Goal: Task Accomplishment & Management: Use online tool/utility

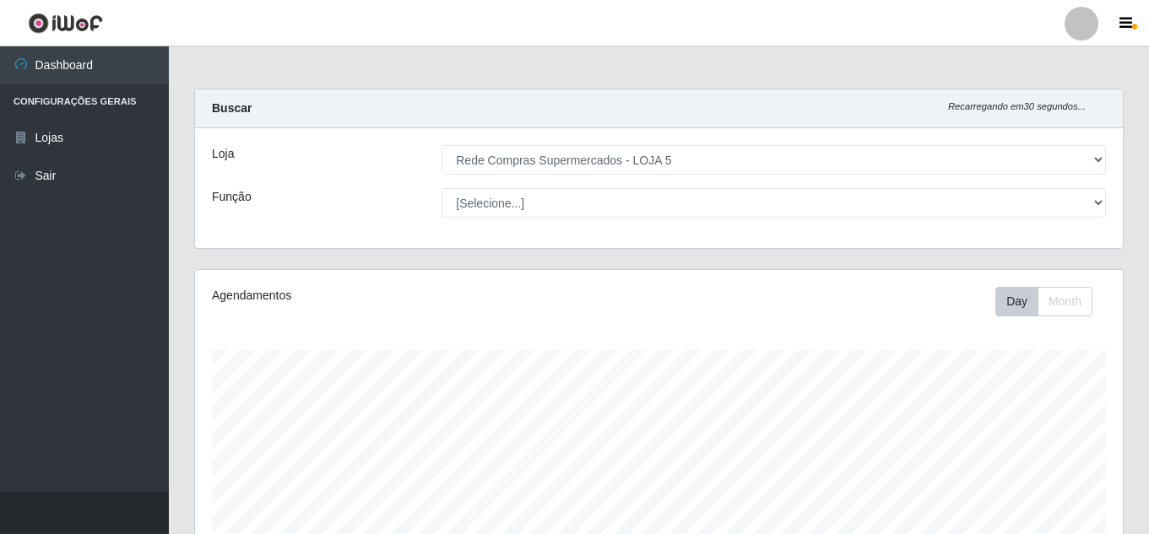
select select "397"
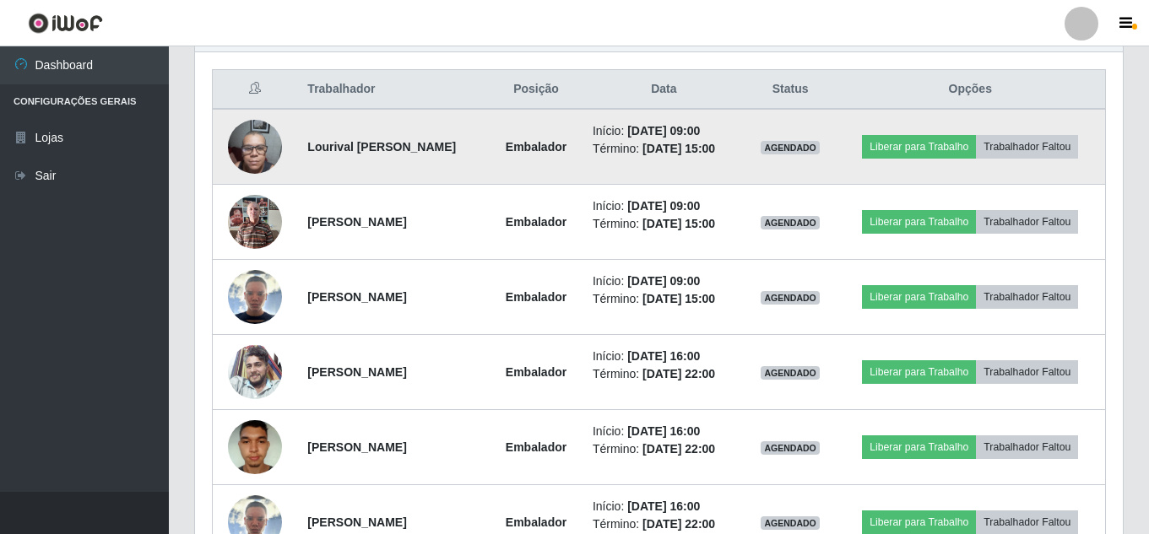
scroll to position [728, 0]
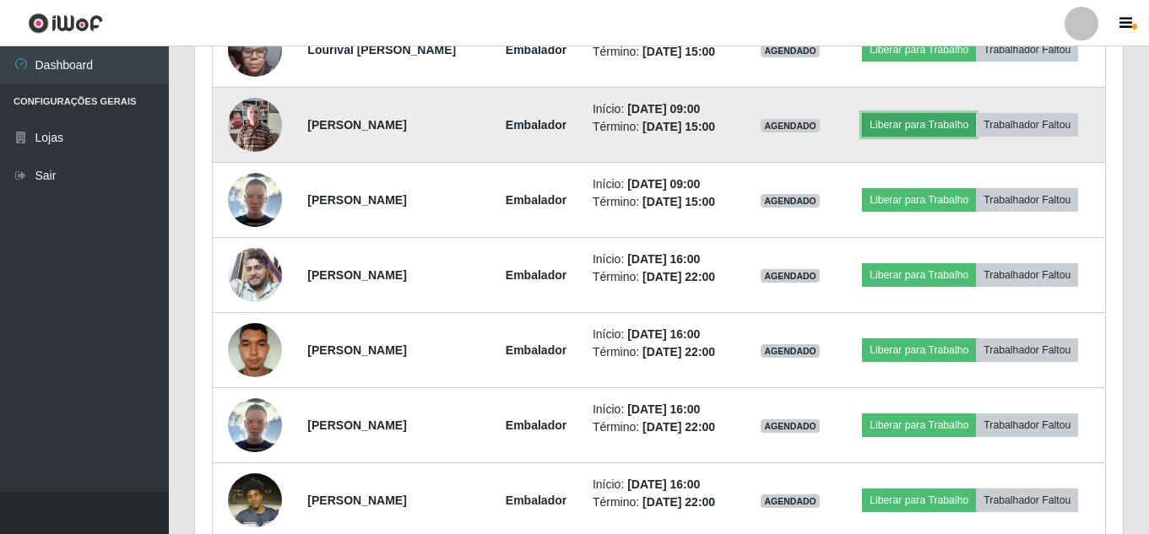
click at [927, 130] on button "Liberar para Trabalho" at bounding box center [919, 125] width 114 height 24
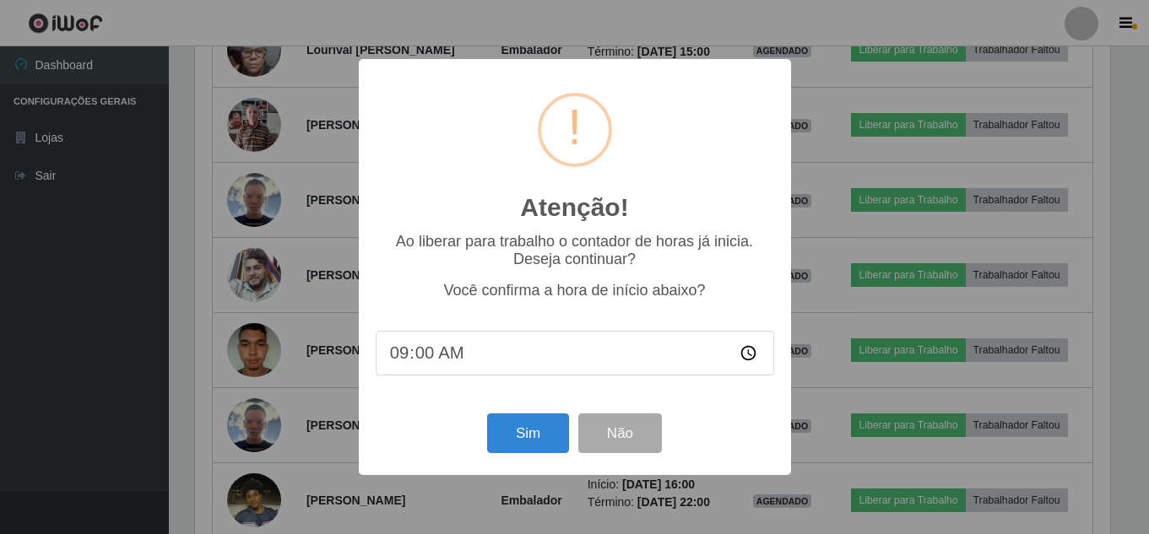
scroll to position [350, 919]
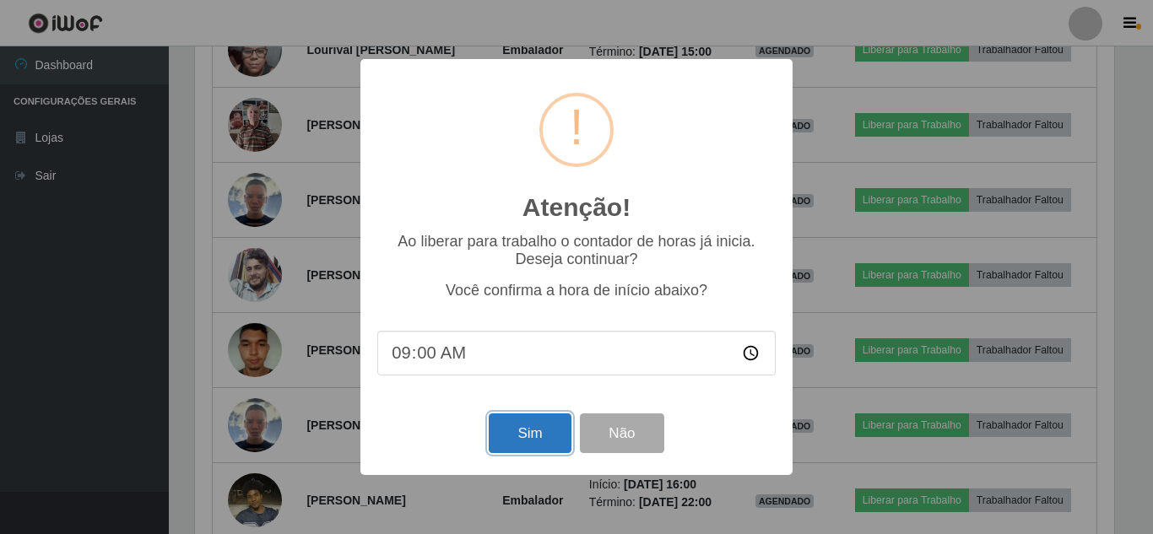
click at [526, 430] on button "Sim" at bounding box center [530, 434] width 82 height 40
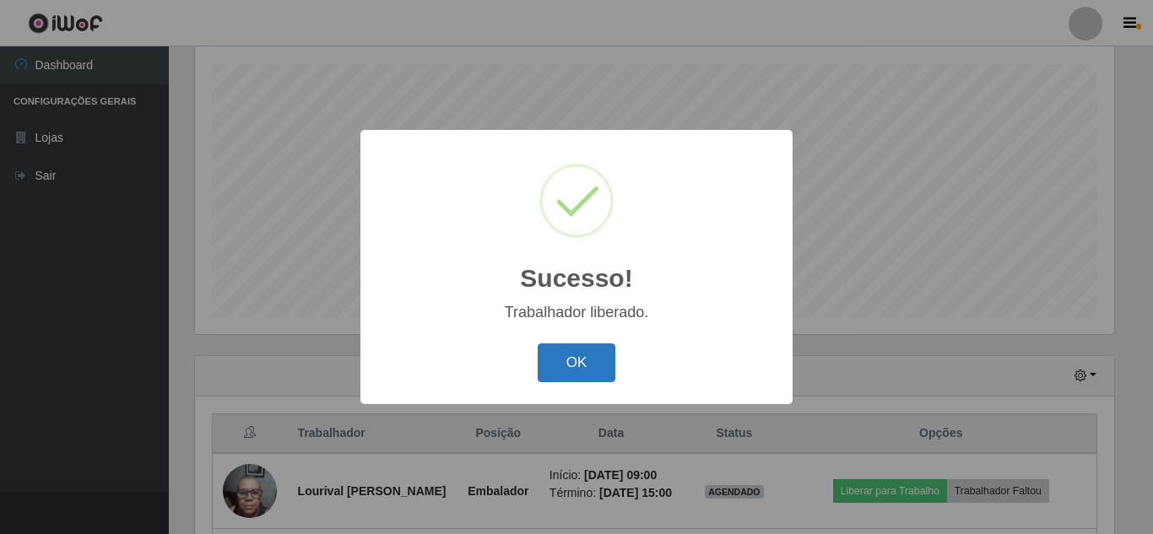
click at [562, 365] on button "OK" at bounding box center [577, 364] width 79 height 40
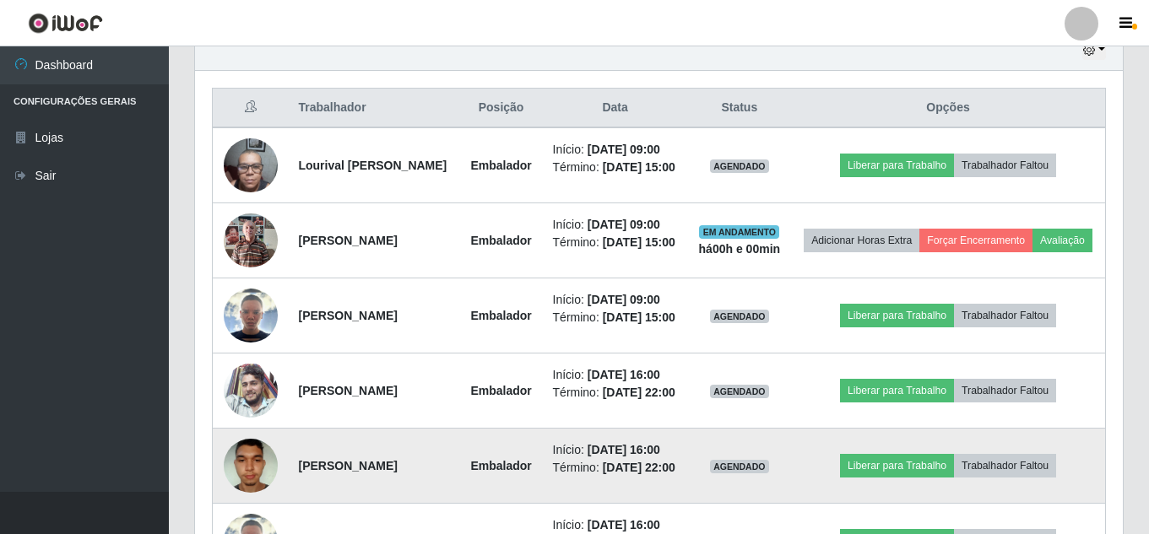
scroll to position [539, 0]
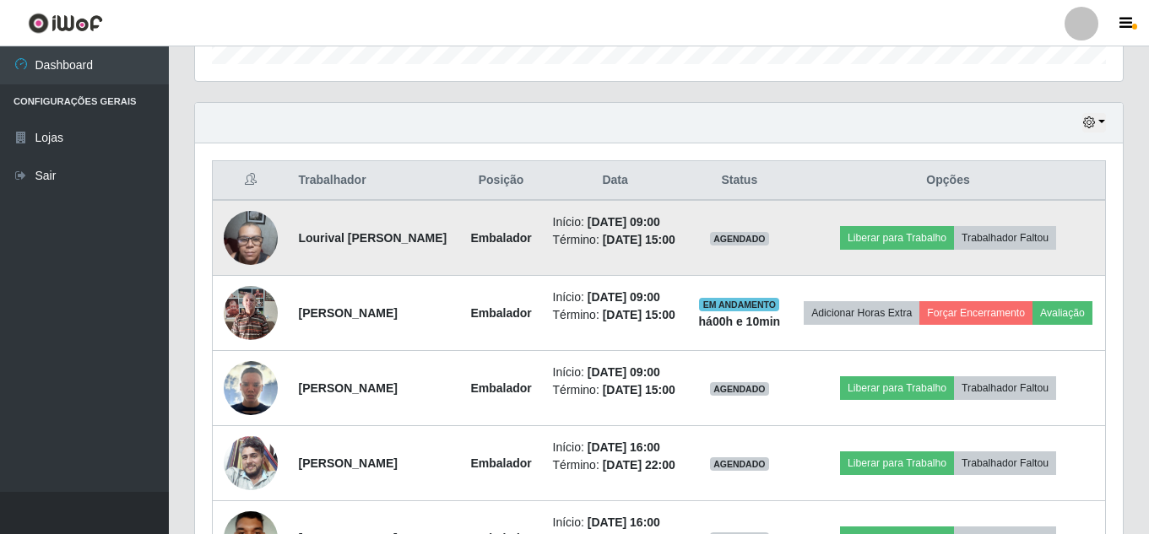
click at [919, 267] on td "Liberar para Trabalho Trabalhador Faltou" at bounding box center [948, 238] width 314 height 76
click at [908, 250] on button "Liberar para Trabalho" at bounding box center [897, 238] width 114 height 24
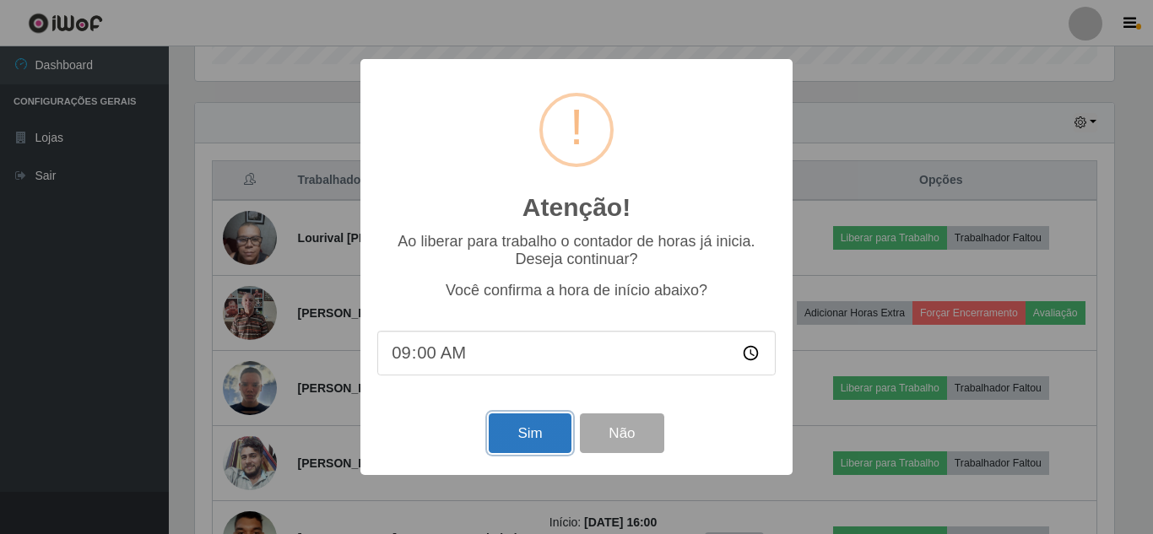
click at [523, 453] on button "Sim" at bounding box center [530, 434] width 82 height 40
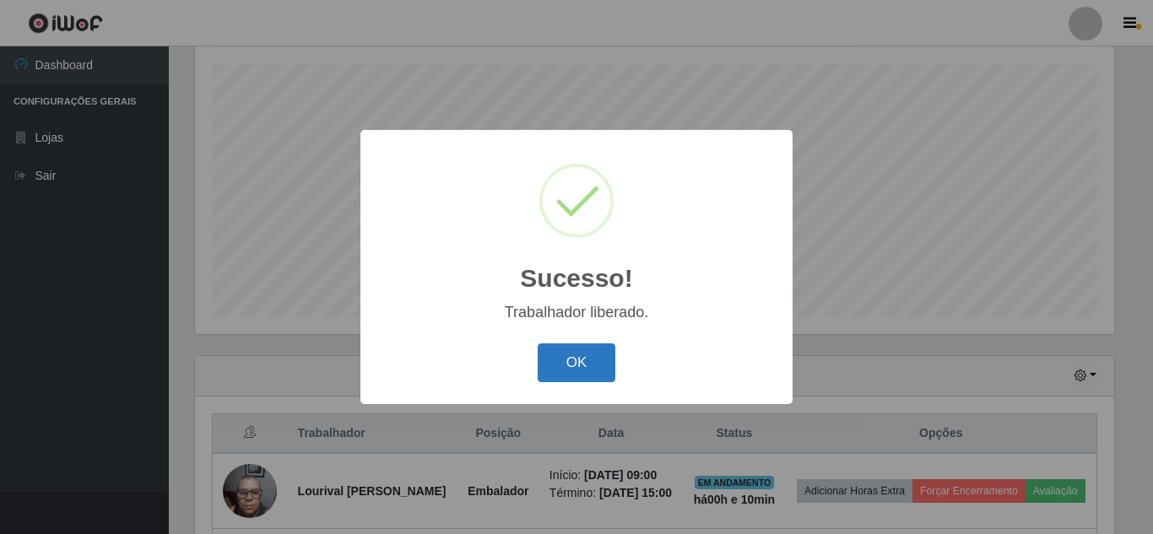
click at [570, 365] on button "OK" at bounding box center [577, 364] width 79 height 40
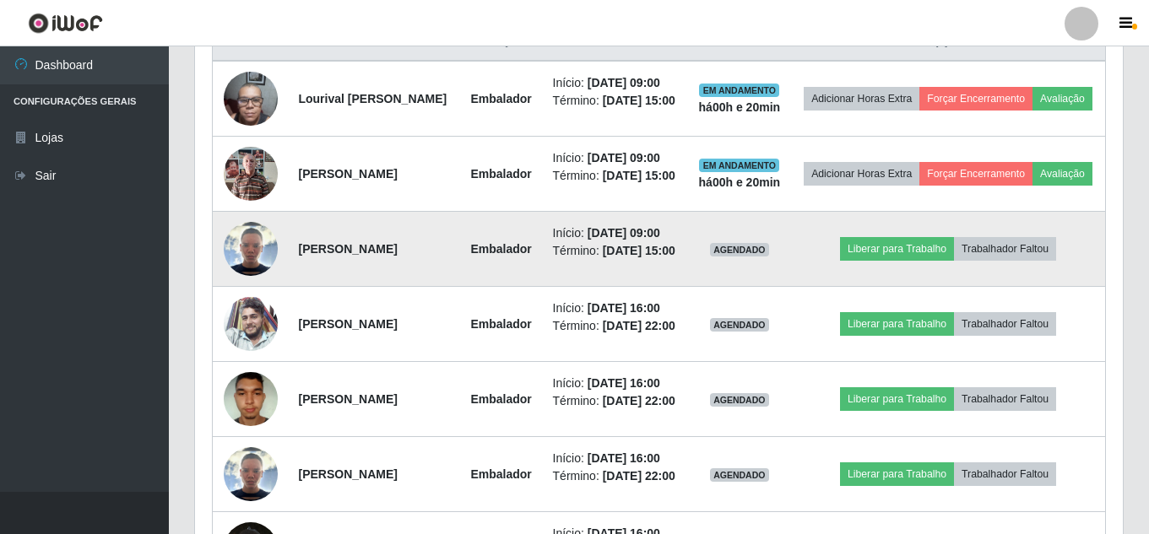
scroll to position [708, 0]
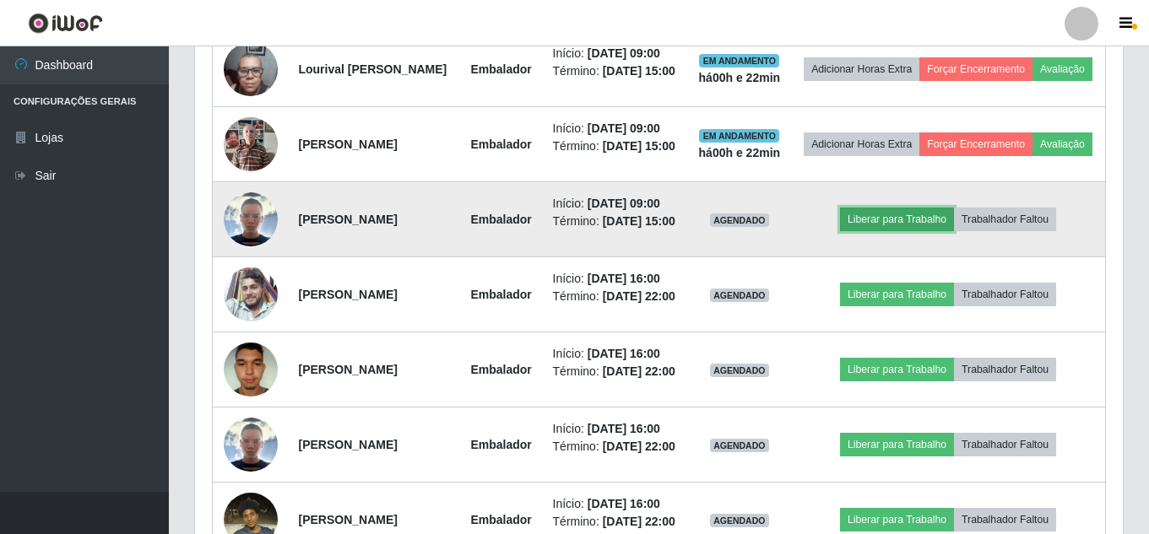
click at [917, 231] on button "Liberar para Trabalho" at bounding box center [897, 220] width 114 height 24
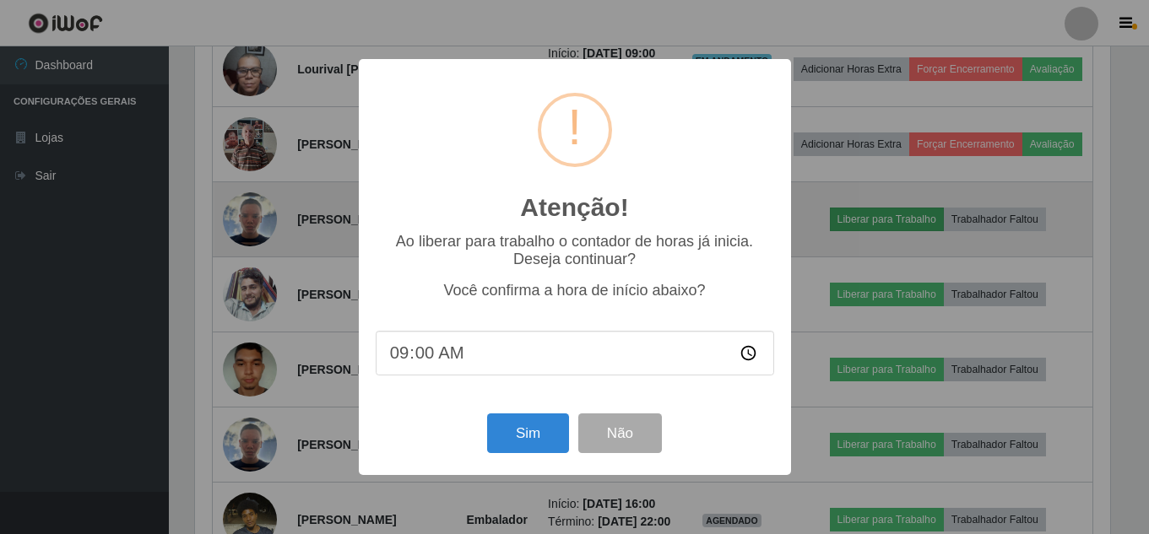
scroll to position [350, 919]
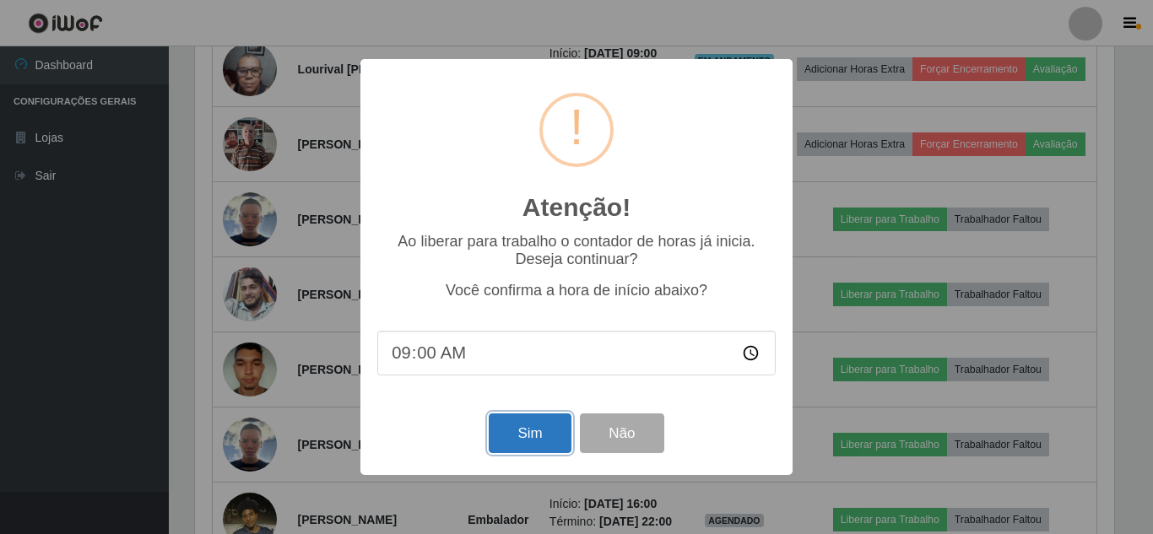
click at [533, 430] on button "Sim" at bounding box center [530, 434] width 82 height 40
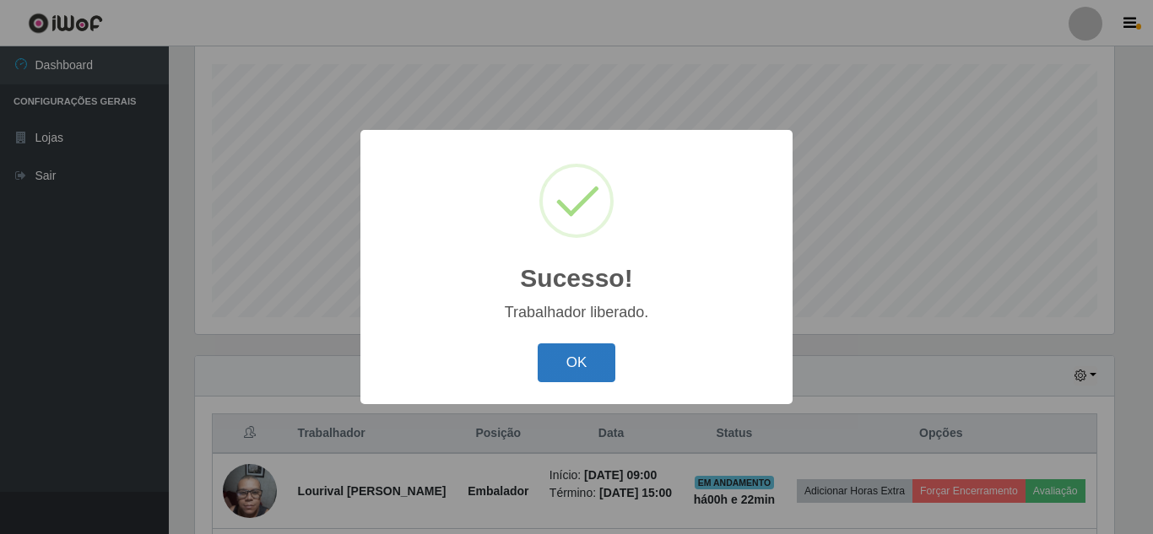
click at [572, 367] on button "OK" at bounding box center [577, 364] width 79 height 40
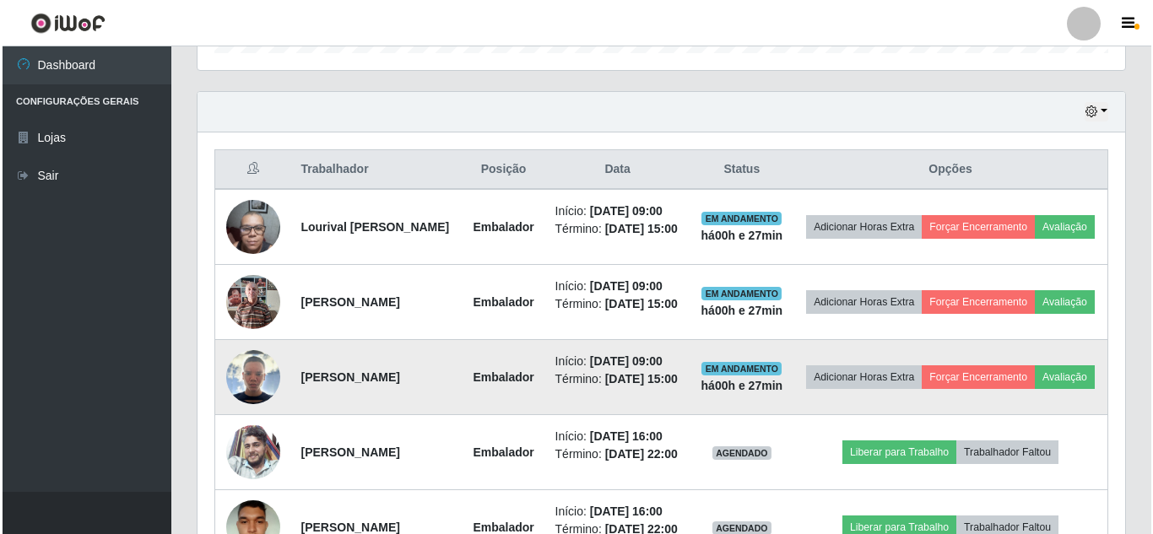
scroll to position [539, 0]
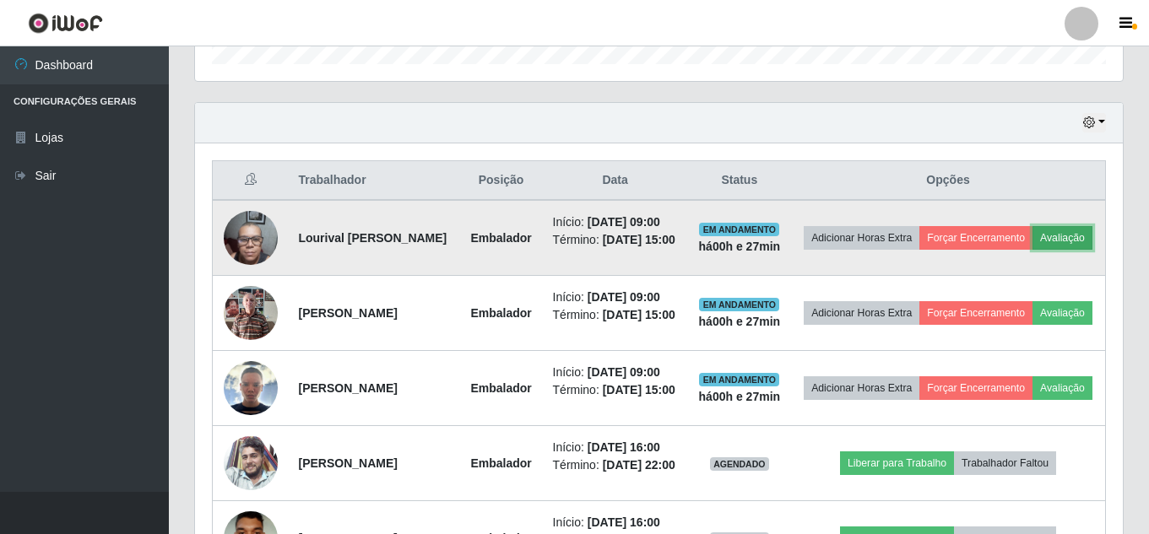
click at [1032, 250] on button "Avaliação" at bounding box center [1062, 238] width 60 height 24
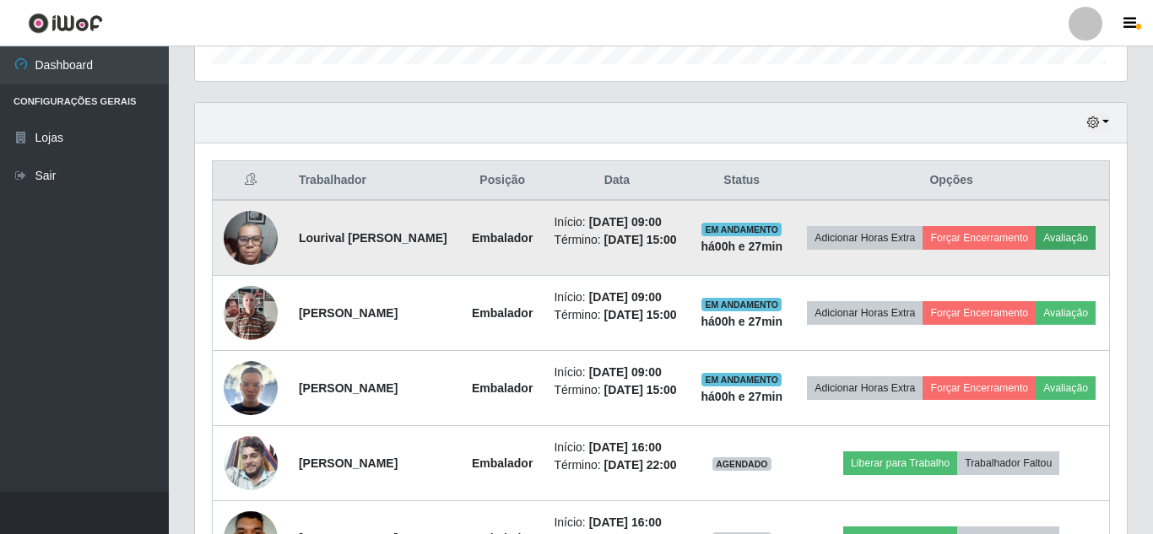
scroll to position [350, 919]
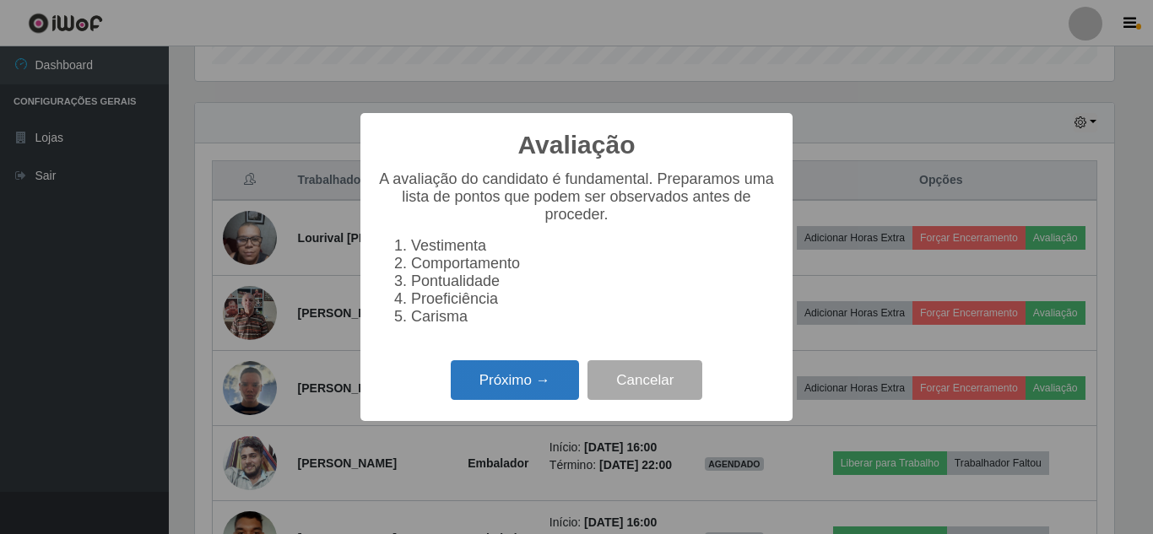
click at [528, 395] on button "Próximo →" at bounding box center [515, 380] width 128 height 40
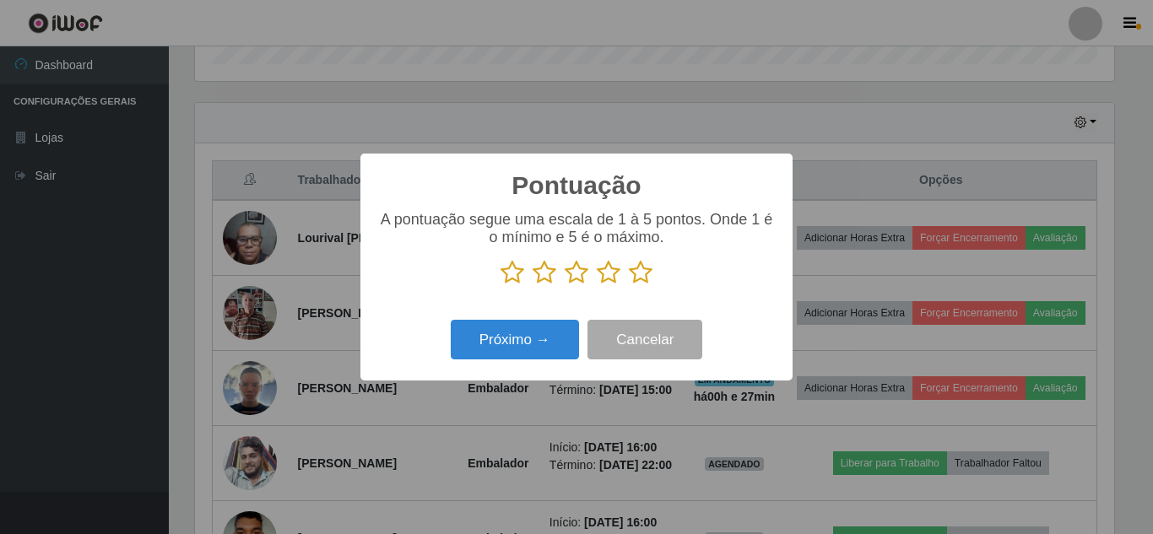
click at [635, 270] on icon at bounding box center [641, 272] width 24 height 25
click at [629, 285] on input "radio" at bounding box center [629, 285] width 0 height 0
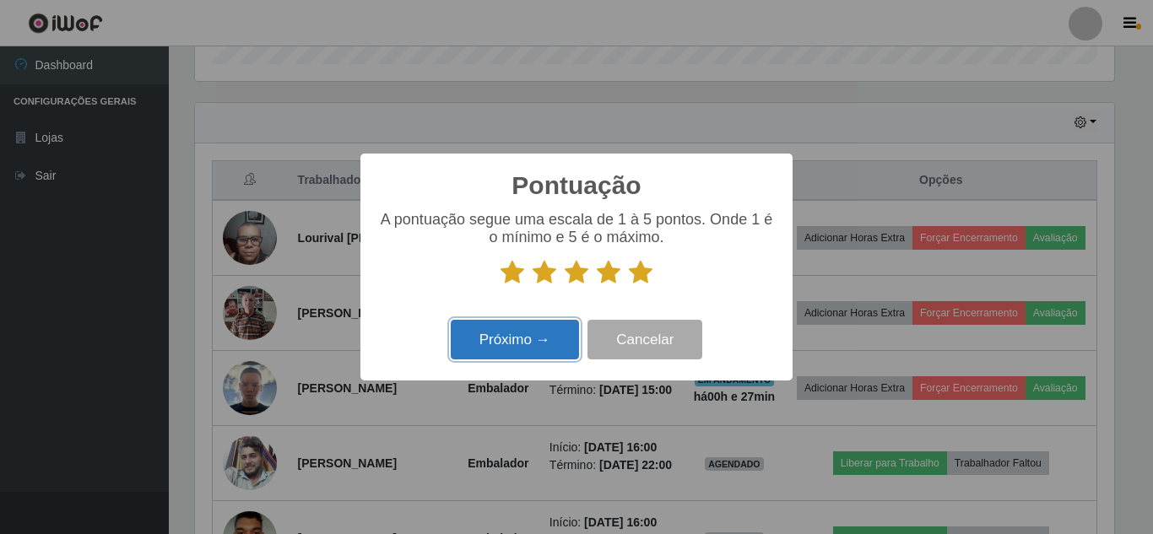
click at [492, 335] on button "Próximo →" at bounding box center [515, 340] width 128 height 40
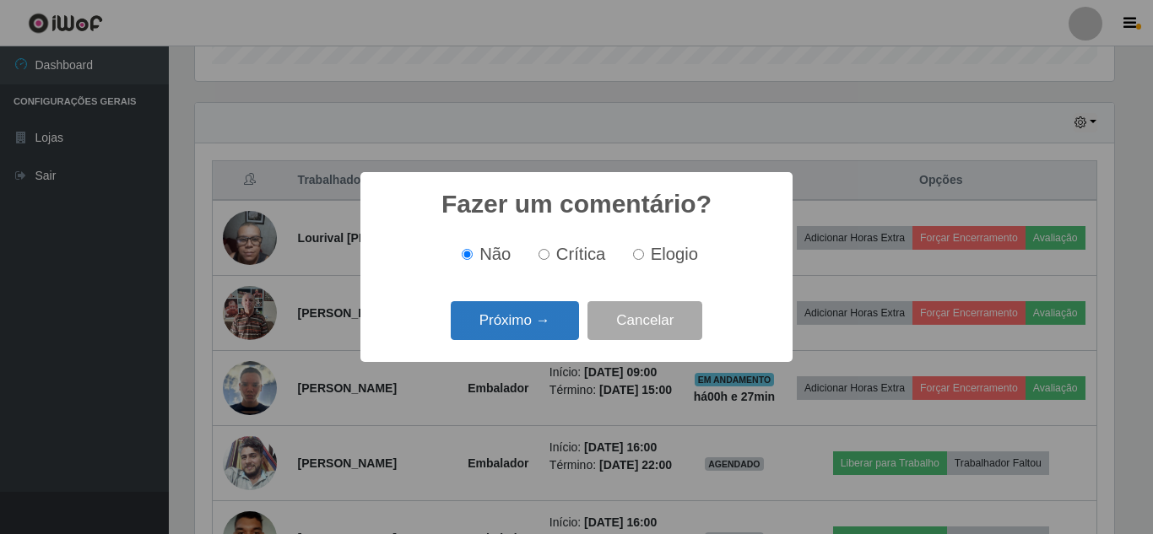
click at [517, 321] on button "Próximo →" at bounding box center [515, 321] width 128 height 40
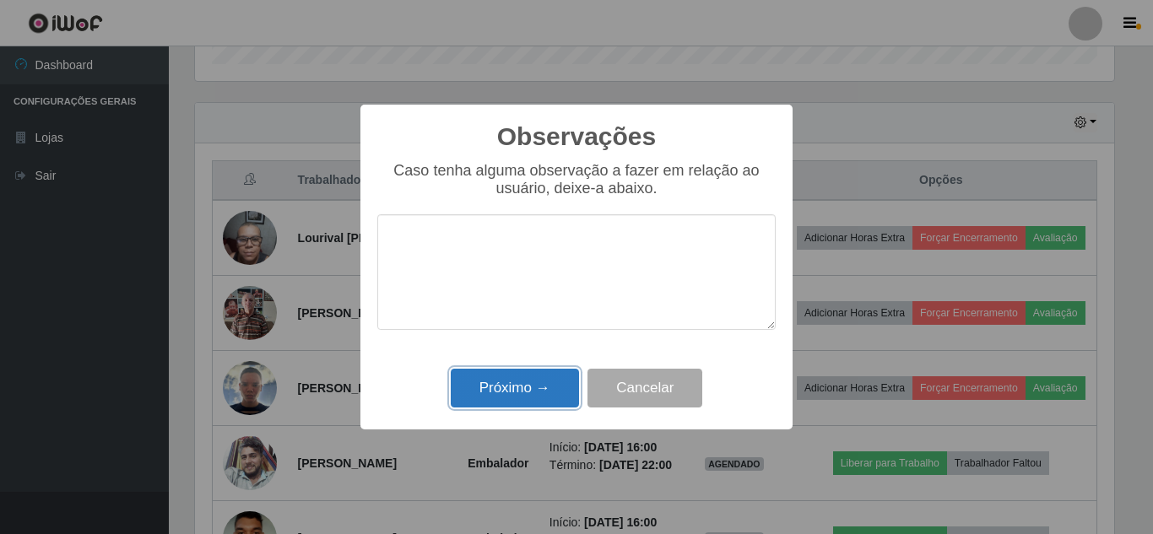
click at [518, 387] on button "Próximo →" at bounding box center [515, 389] width 128 height 40
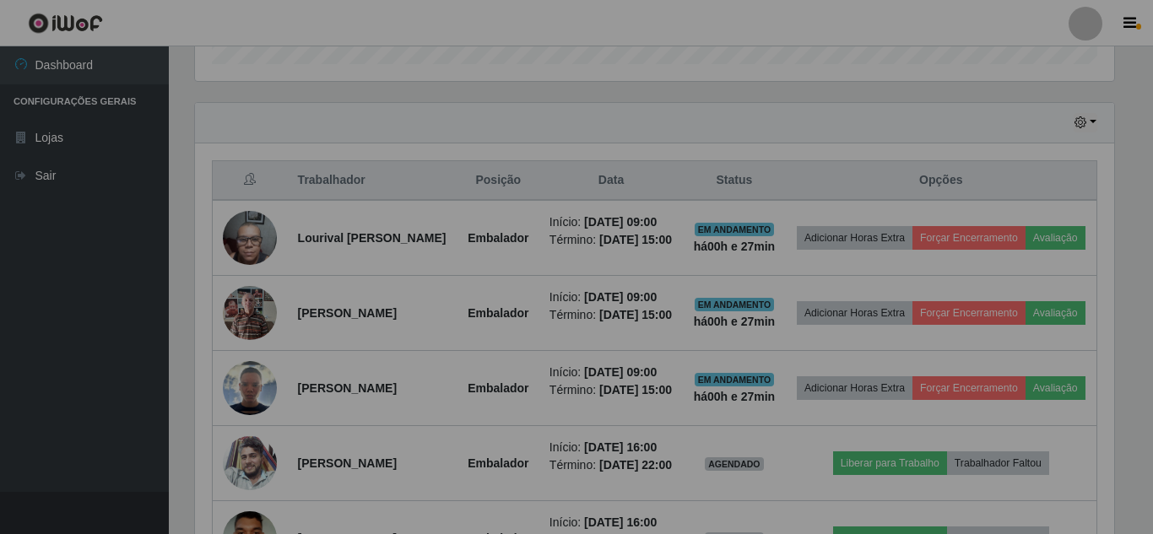
scroll to position [350, 928]
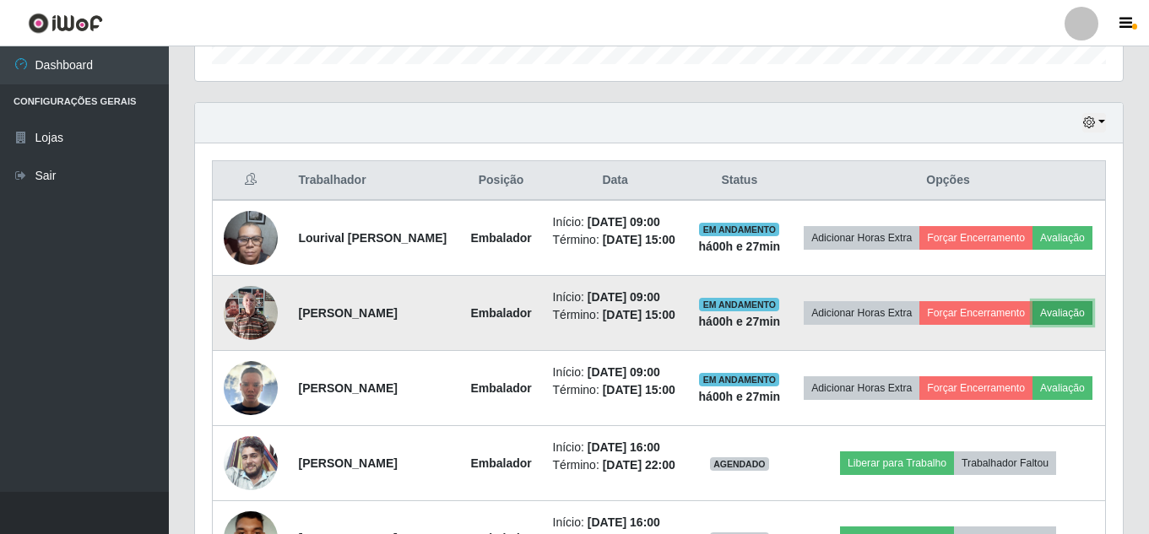
click at [1032, 325] on button "Avaliação" at bounding box center [1062, 313] width 60 height 24
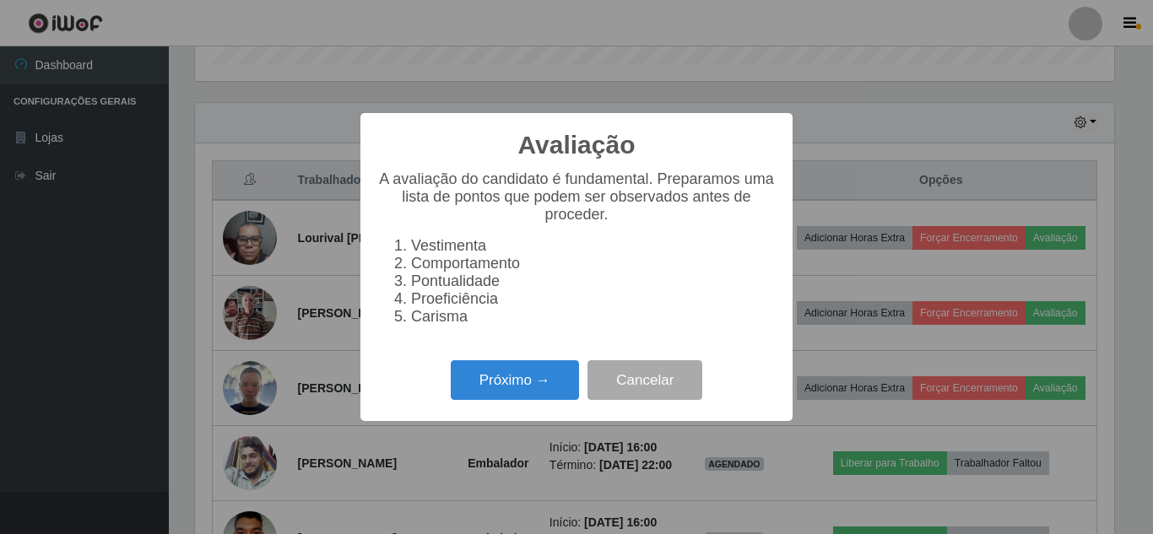
scroll to position [350, 919]
click at [550, 380] on button "Próximo →" at bounding box center [515, 380] width 128 height 40
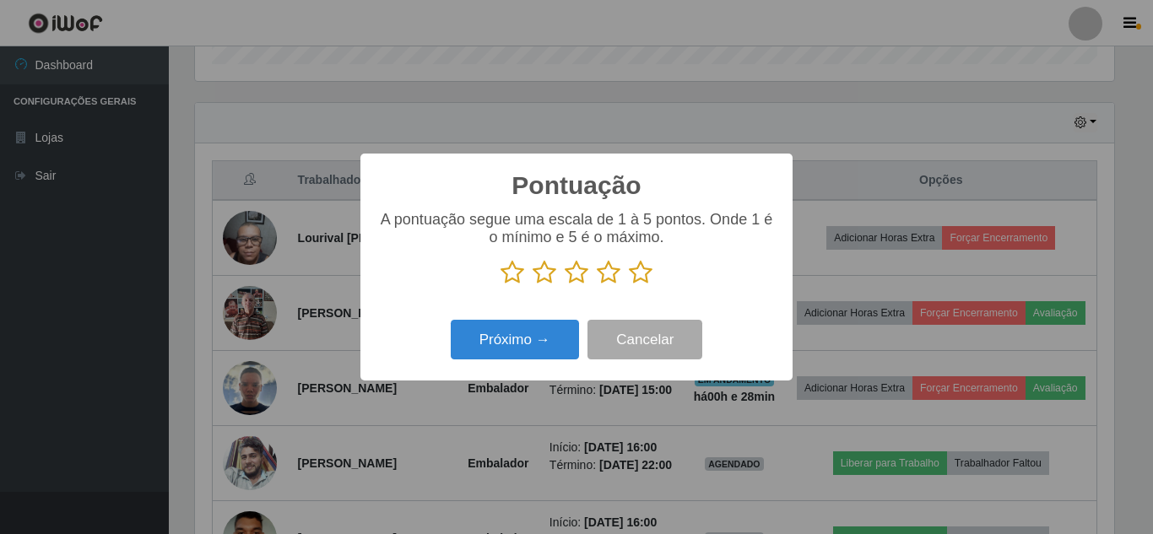
click at [642, 273] on icon at bounding box center [641, 272] width 24 height 25
click at [629, 285] on input "radio" at bounding box center [629, 285] width 0 height 0
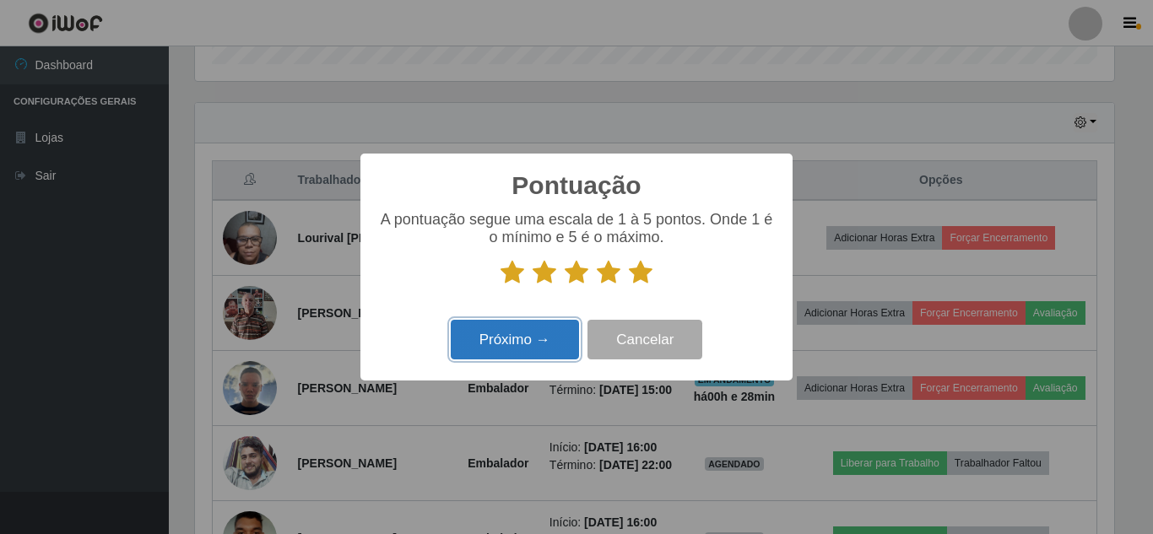
click at [538, 333] on button "Próximo →" at bounding box center [515, 340] width 128 height 40
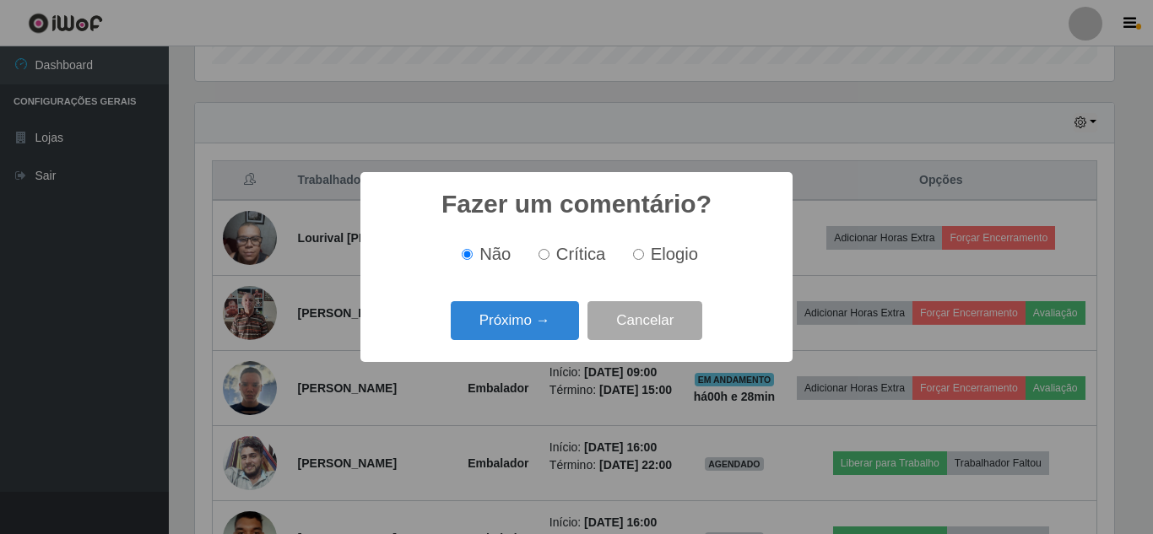
click at [531, 328] on button "Próximo →" at bounding box center [515, 321] width 128 height 40
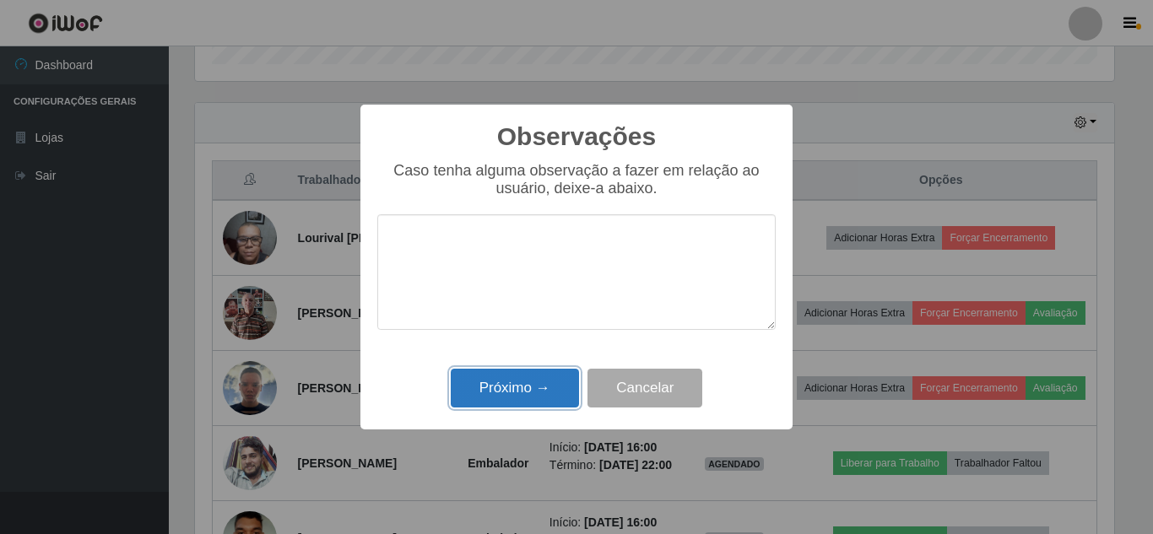
click at [526, 379] on button "Próximo →" at bounding box center [515, 389] width 128 height 40
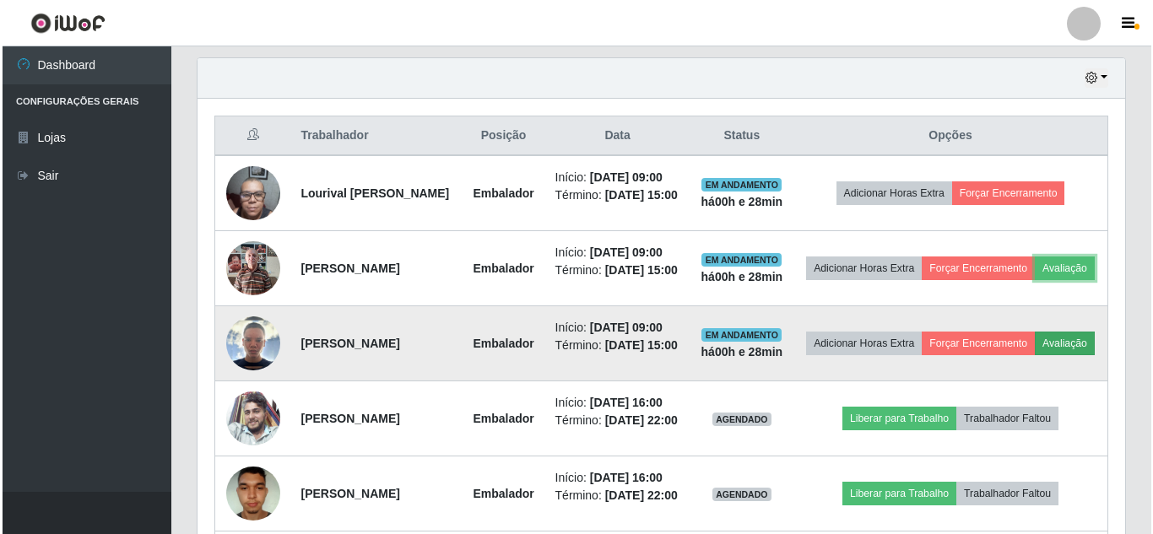
scroll to position [624, 0]
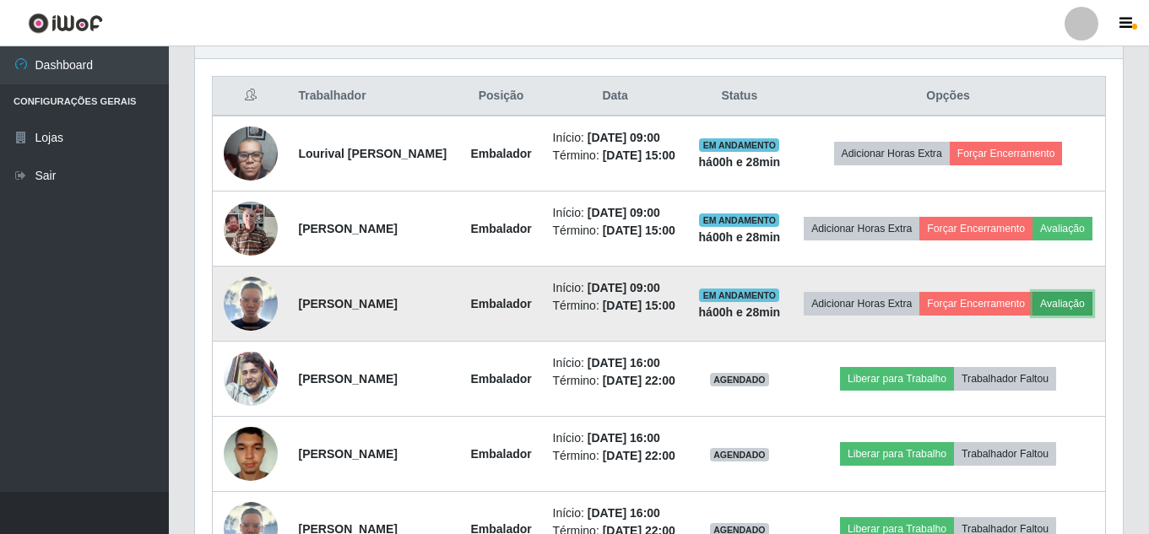
click at [1032, 316] on button "Avaliação" at bounding box center [1062, 304] width 60 height 24
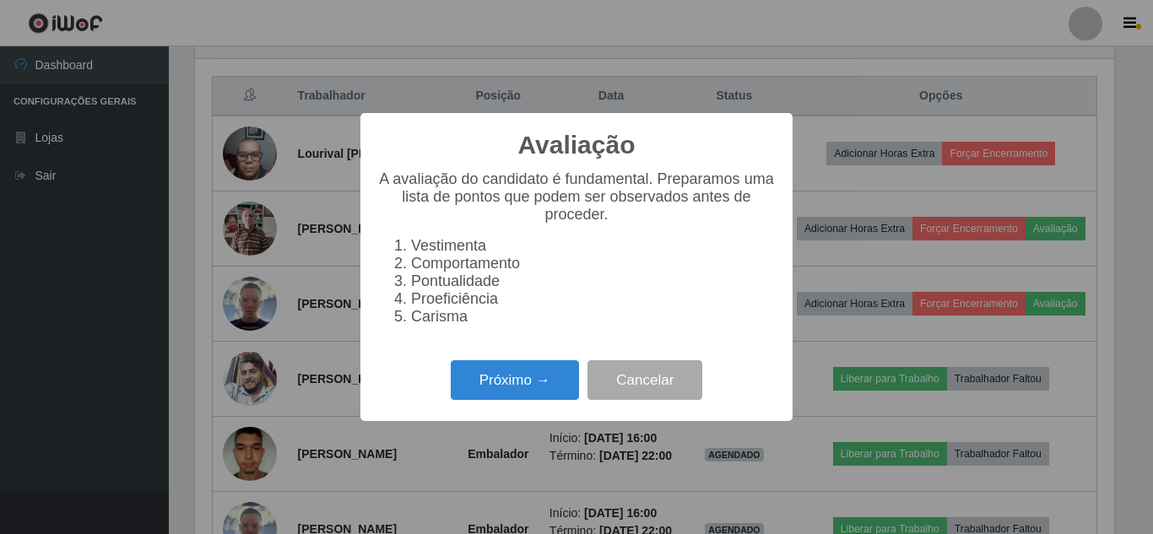
scroll to position [350, 919]
click at [493, 388] on button "Próximo →" at bounding box center [515, 380] width 128 height 40
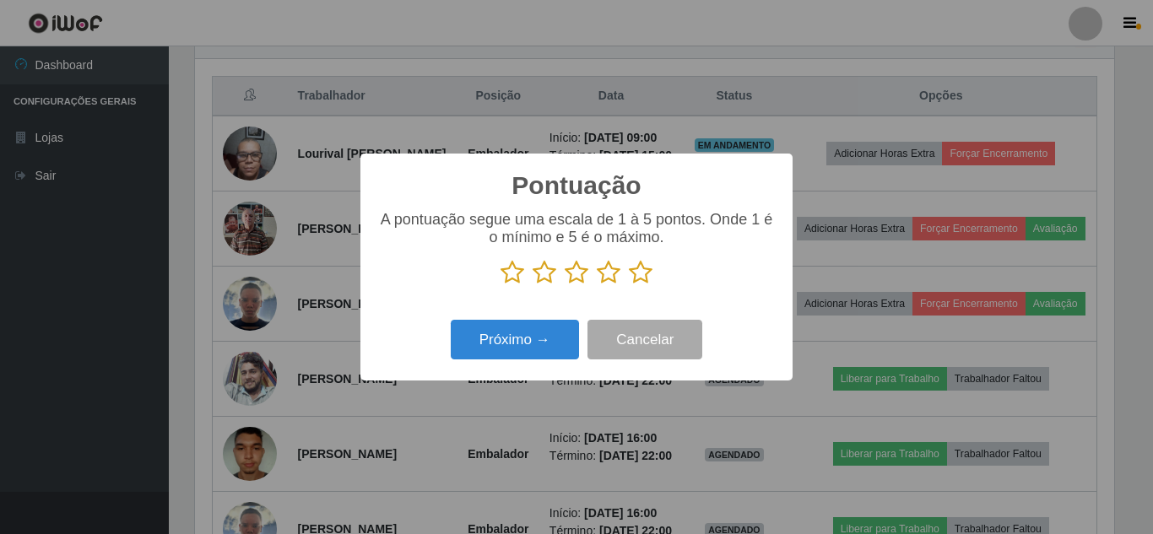
scroll to position [843760, 843191]
click at [576, 274] on icon at bounding box center [577, 272] width 24 height 25
click at [565, 285] on input "radio" at bounding box center [565, 285] width 0 height 0
click at [545, 328] on button "Próximo →" at bounding box center [515, 340] width 128 height 40
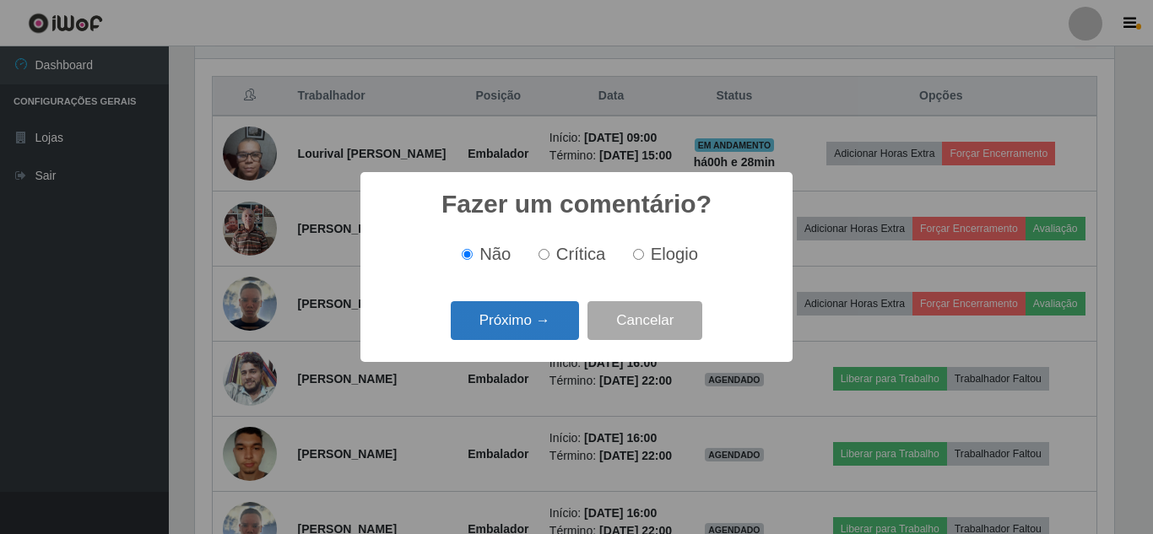
click at [544, 328] on button "Próximo →" at bounding box center [515, 321] width 128 height 40
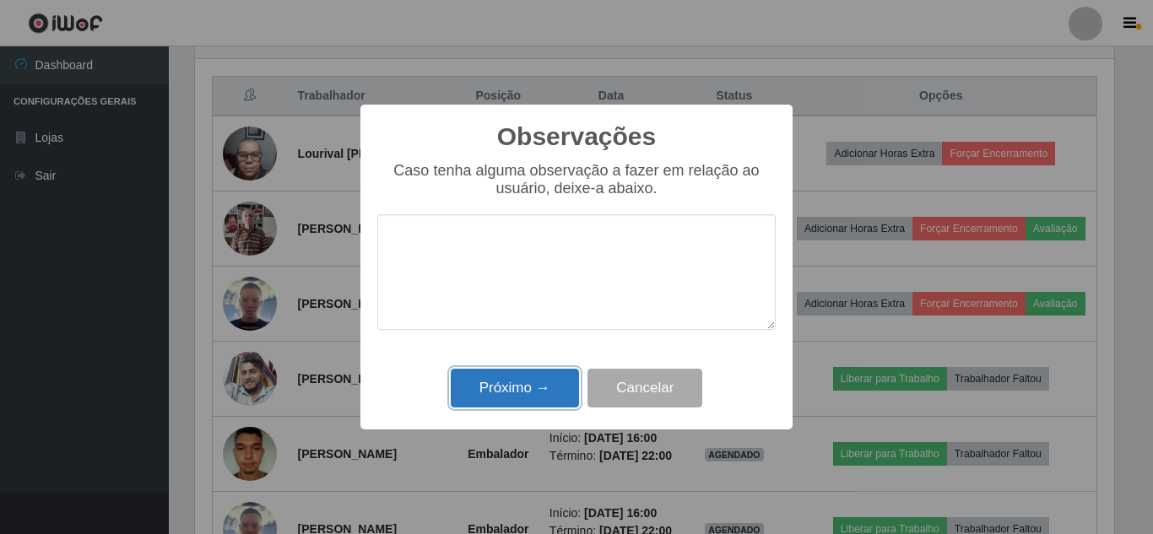
click at [532, 379] on button "Próximo →" at bounding box center [515, 389] width 128 height 40
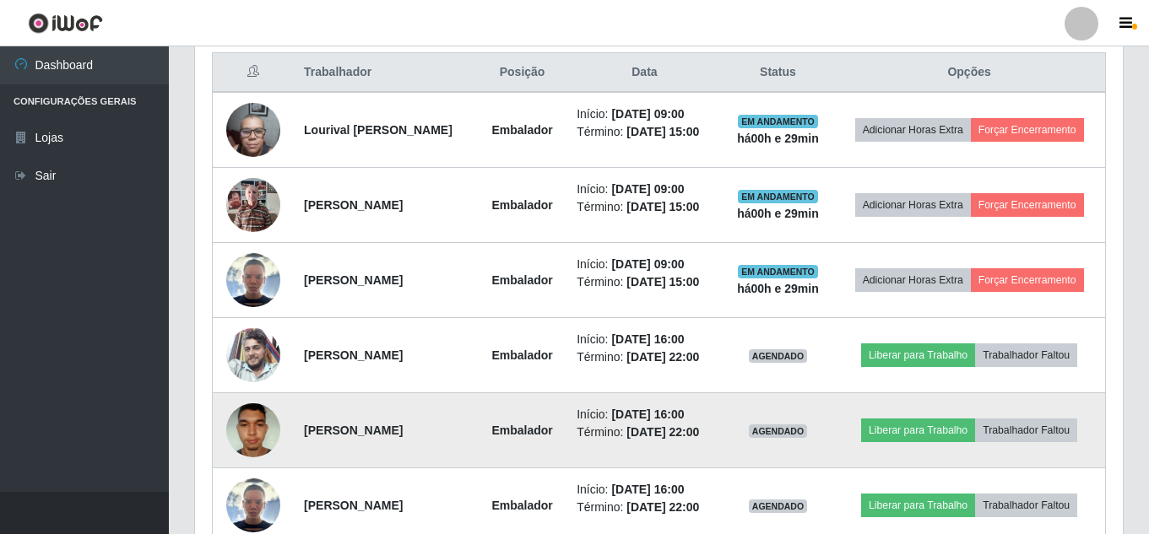
scroll to position [563, 0]
